Goal: Task Accomplishment & Management: Use online tool/utility

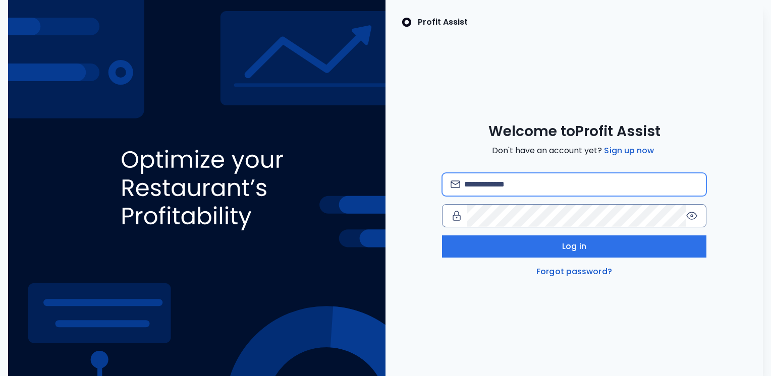
click at [516, 184] on input "email" at bounding box center [581, 185] width 234 height 22
type input "**********"
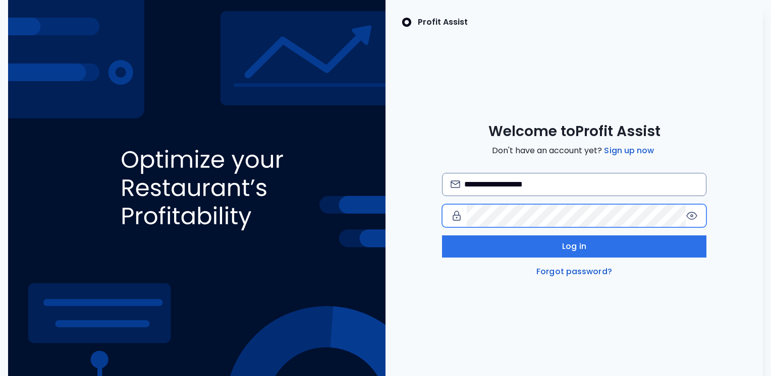
click at [457, 213] on div at bounding box center [574, 215] width 264 height 23
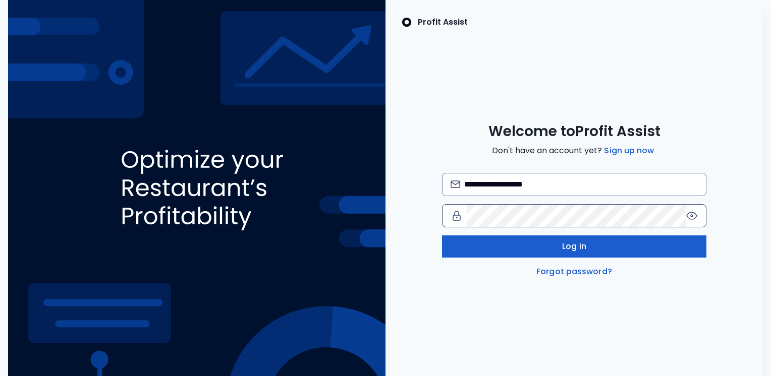
click at [667, 246] on button "Log in" at bounding box center [574, 247] width 264 height 22
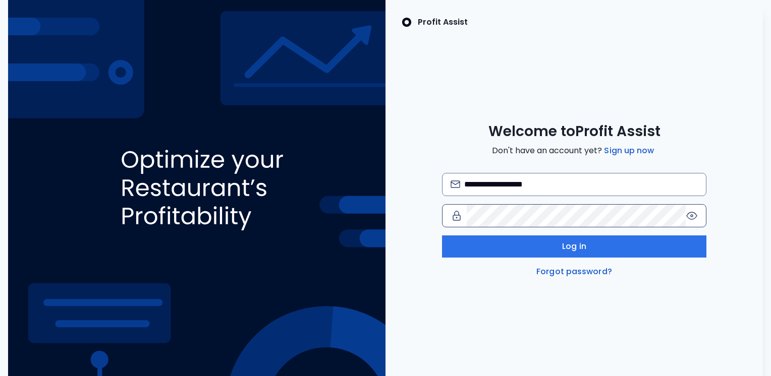
click at [698, 215] on div at bounding box center [574, 215] width 264 height 23
click at [692, 215] on icon at bounding box center [692, 216] width 2 height 2
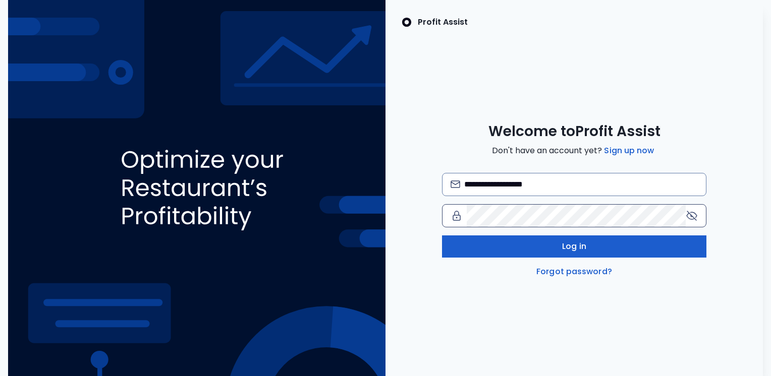
click at [550, 243] on button "Log in" at bounding box center [574, 247] width 264 height 22
click at [576, 249] on span "Log in" at bounding box center [574, 247] width 24 height 12
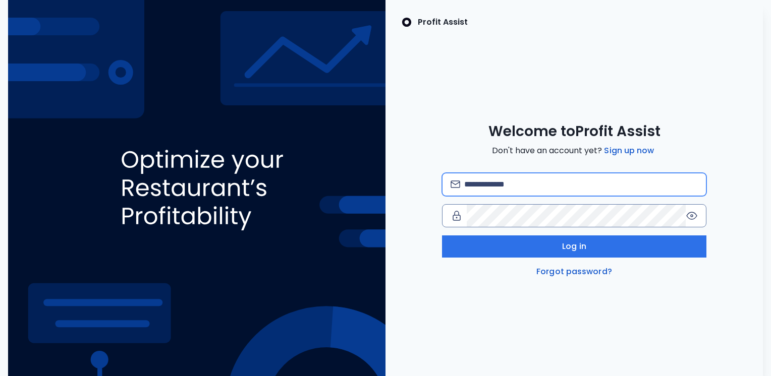
click at [478, 189] on input "email" at bounding box center [581, 185] width 234 height 22
type input "**********"
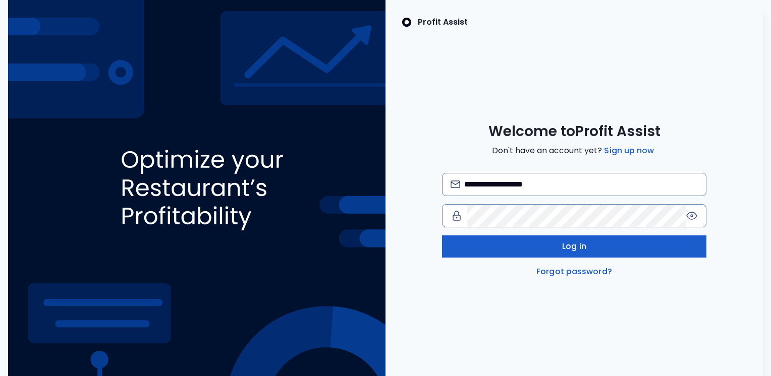
click at [480, 246] on button "Log in" at bounding box center [574, 247] width 264 height 22
